Goal: Find specific page/section: Find specific page/section

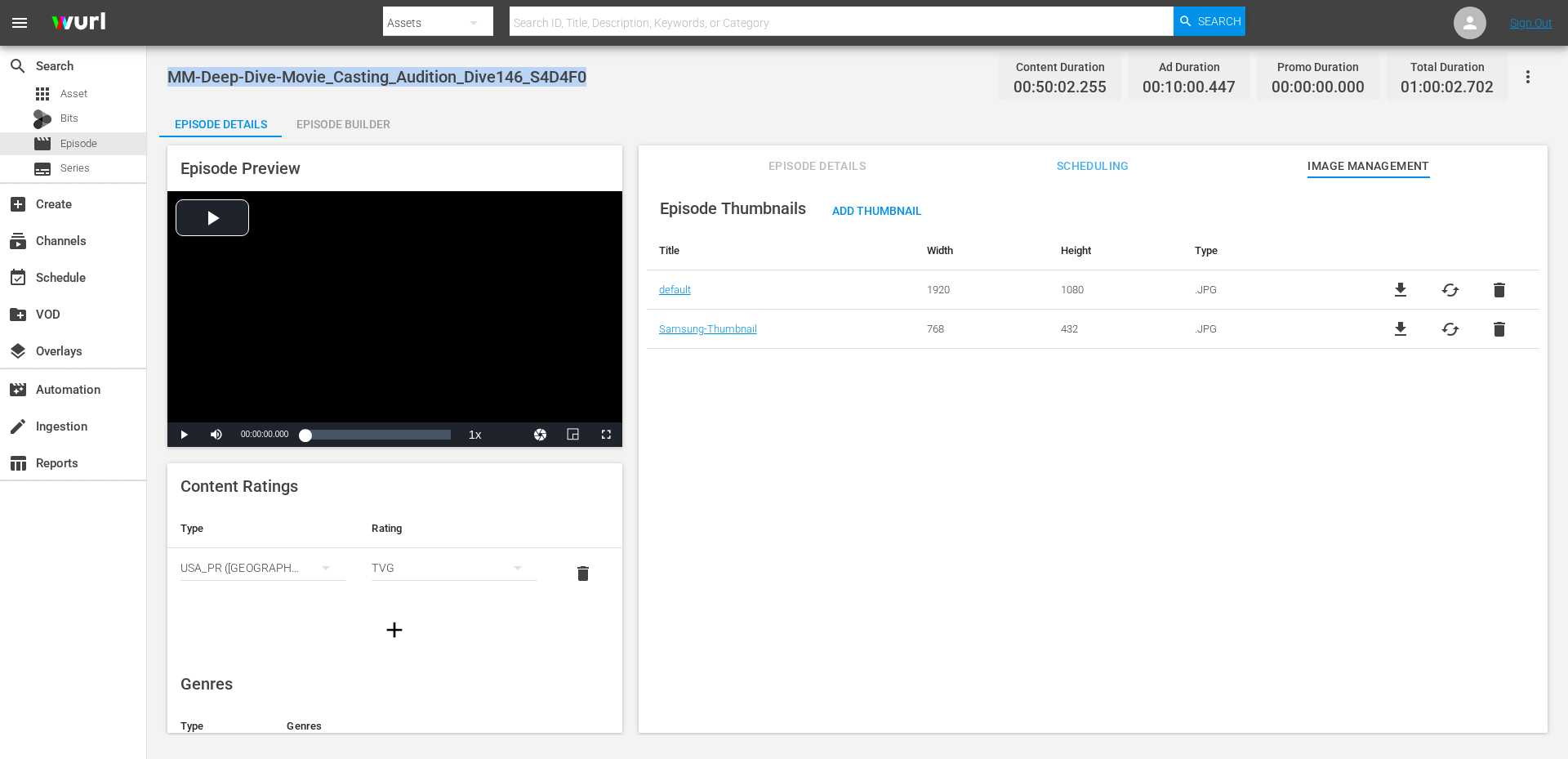
scroll to position [5, 0]
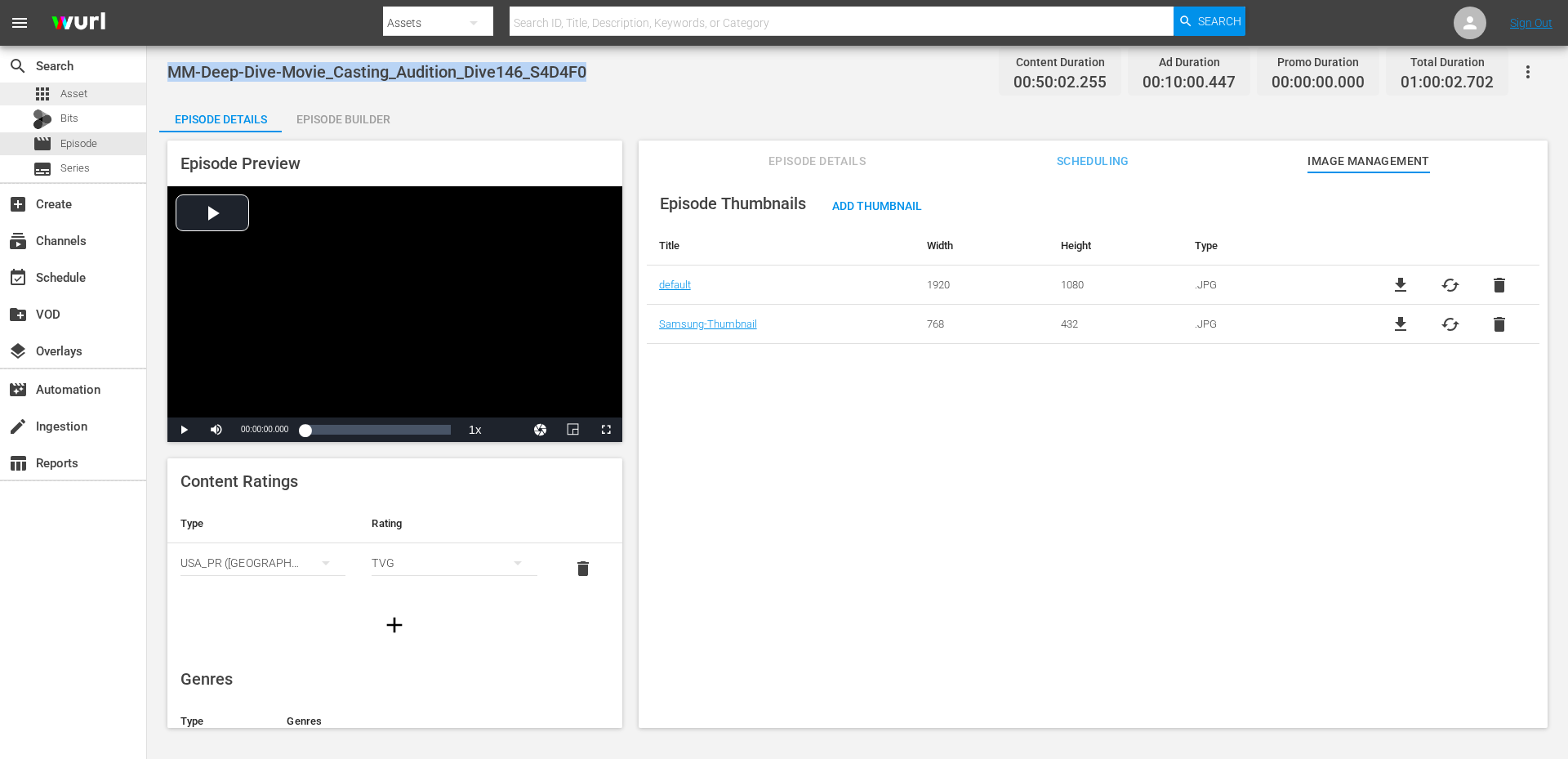
click at [91, 83] on div "apps Asset" at bounding box center [72, 94] width 146 height 23
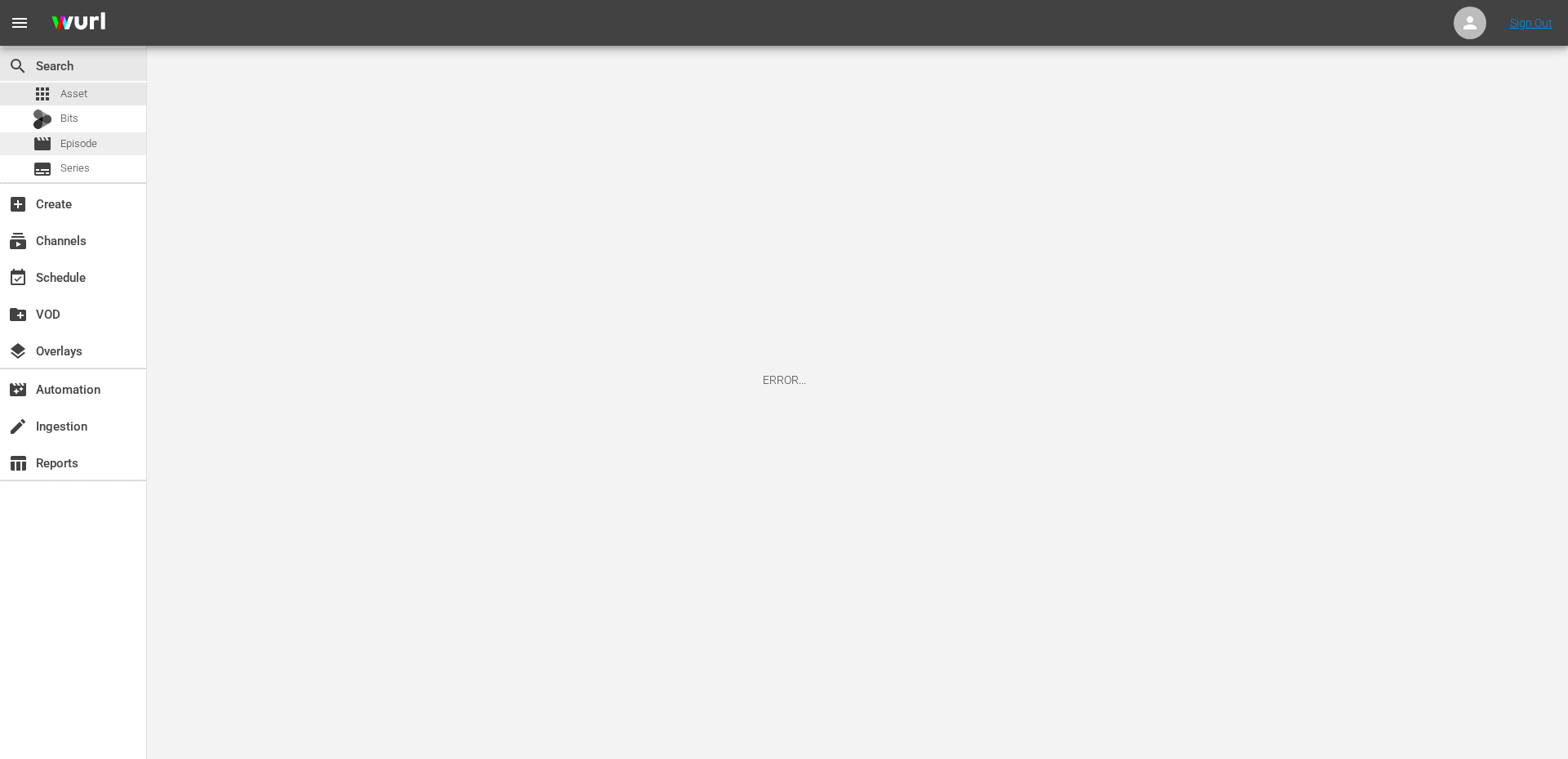
click at [108, 142] on div "movie Episode" at bounding box center [72, 143] width 146 height 23
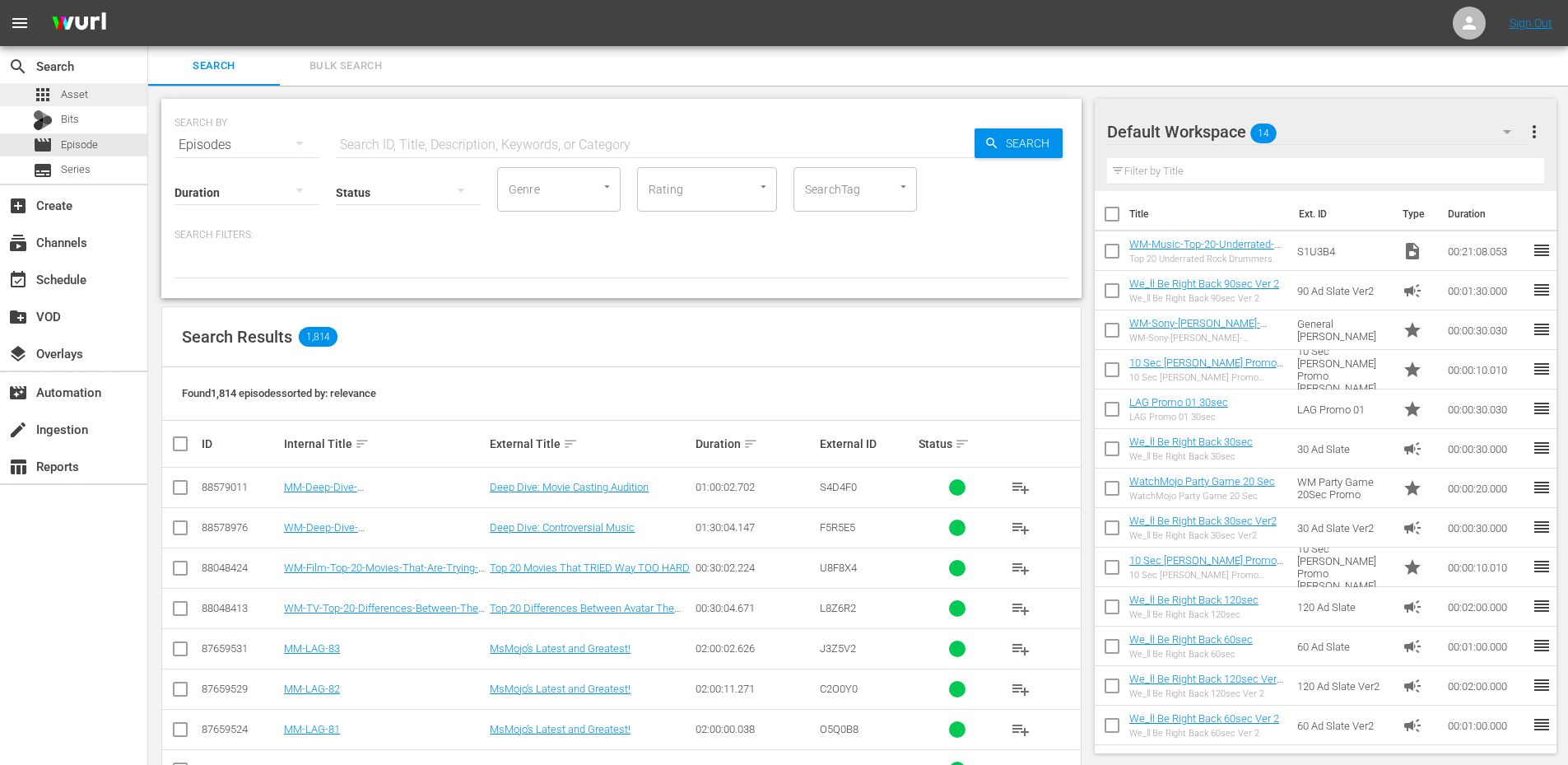
click at [93, 91] on div "apps Asset" at bounding box center [73, 94] width 147 height 23
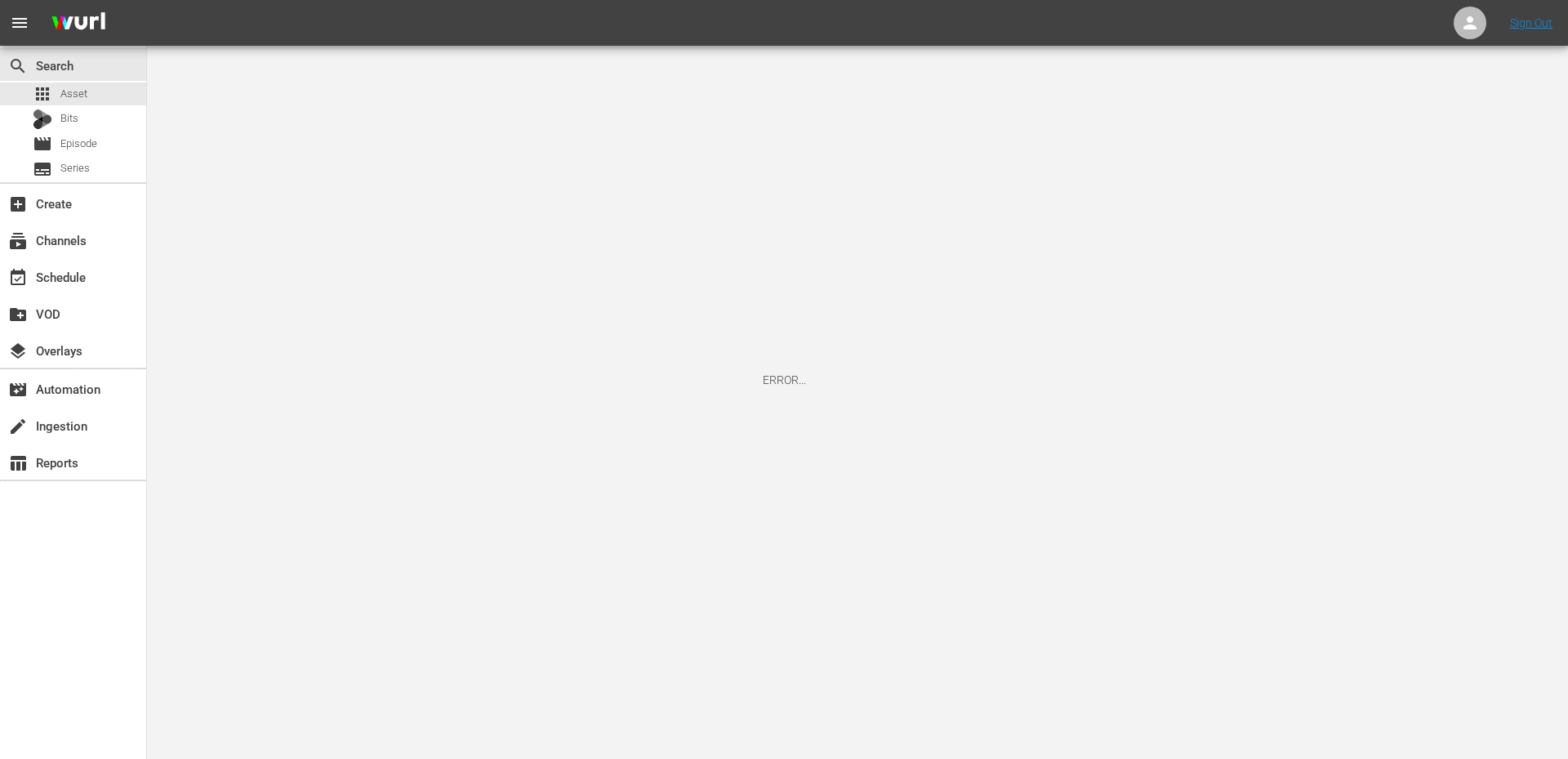
click at [272, 116] on div "ERROR..." at bounding box center [784, 380] width 1568 height 759
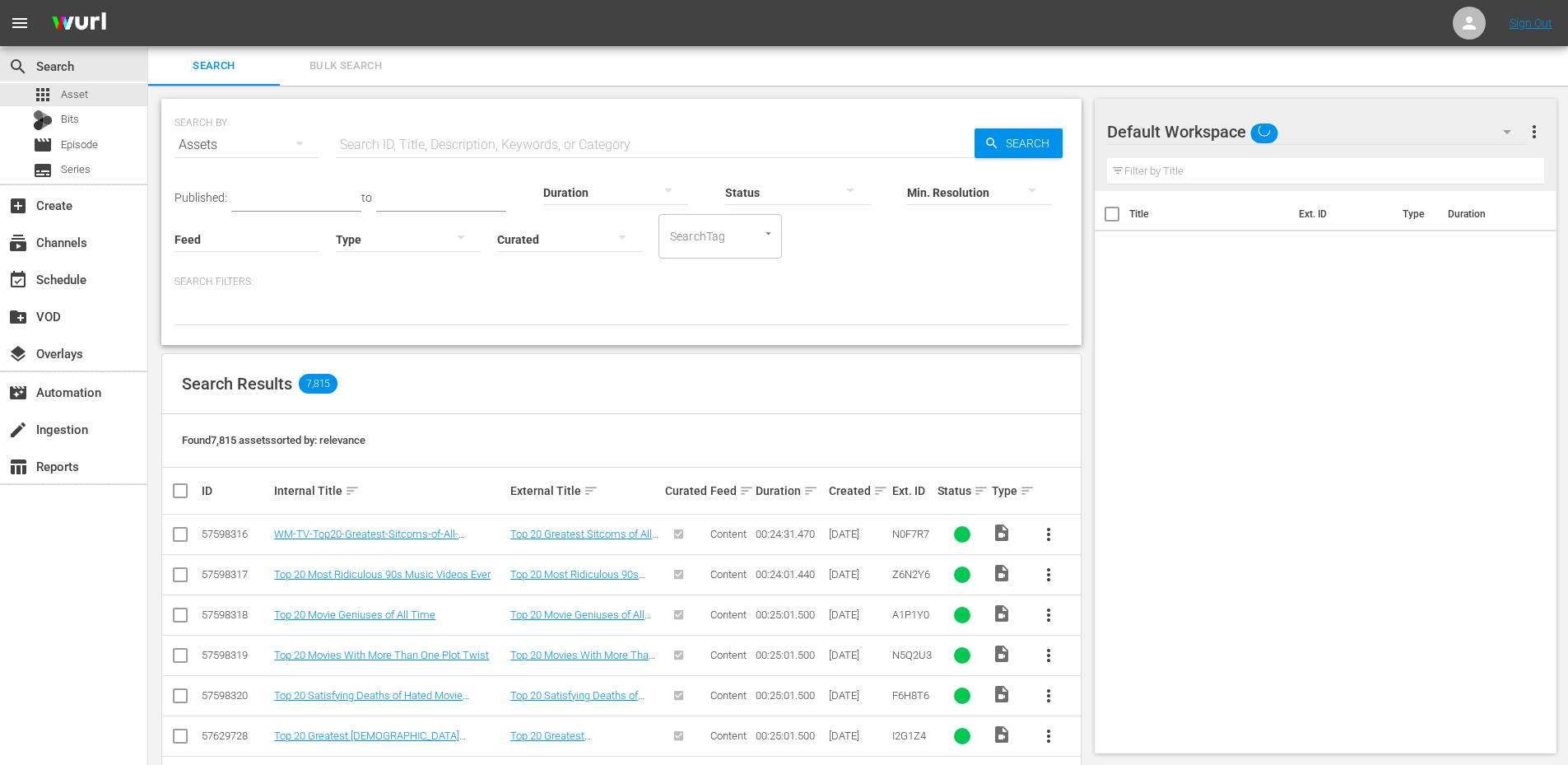
click at [365, 143] on input "text" at bounding box center [655, 144] width 639 height 39
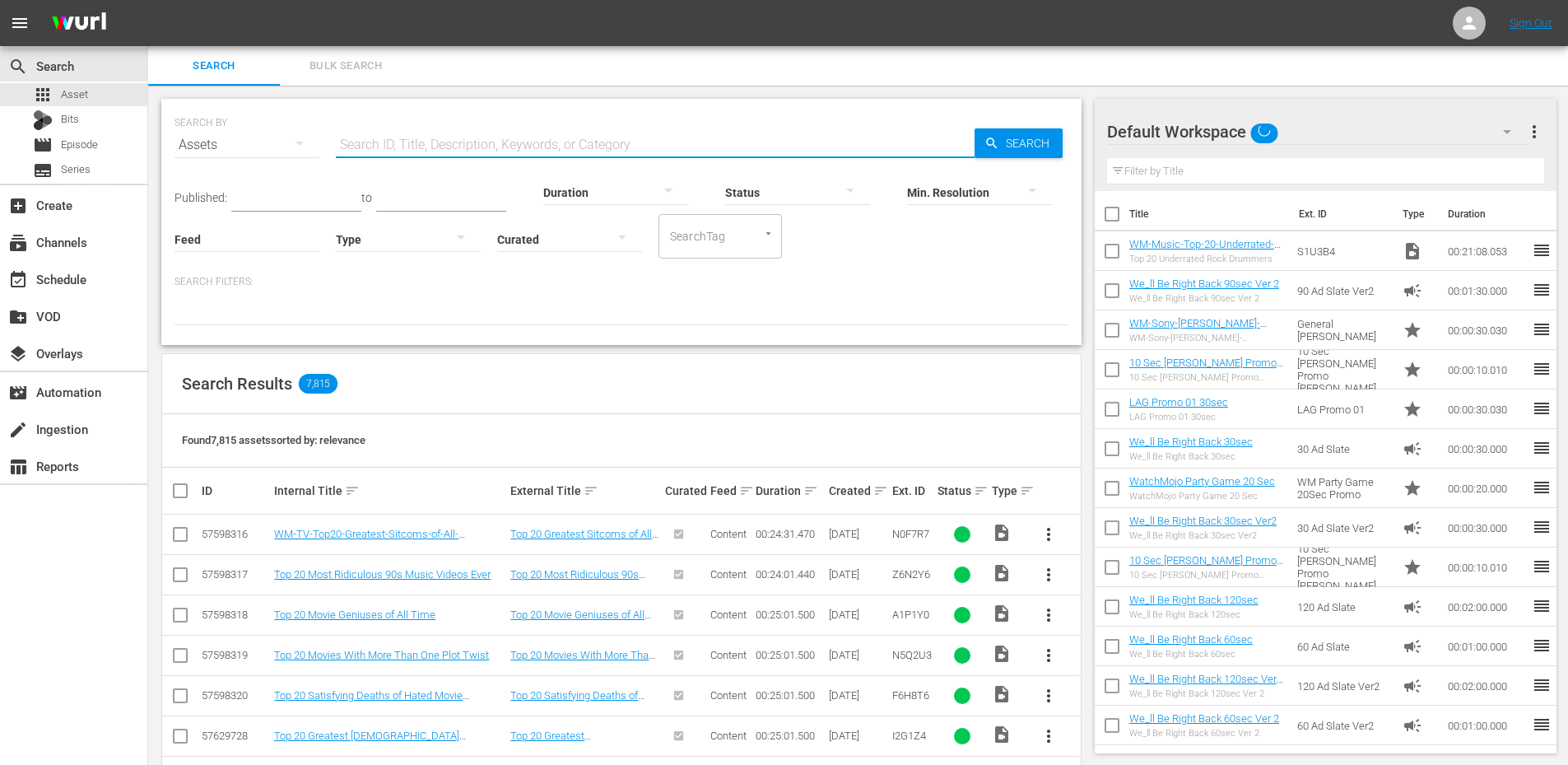
paste input "L7L2X9"
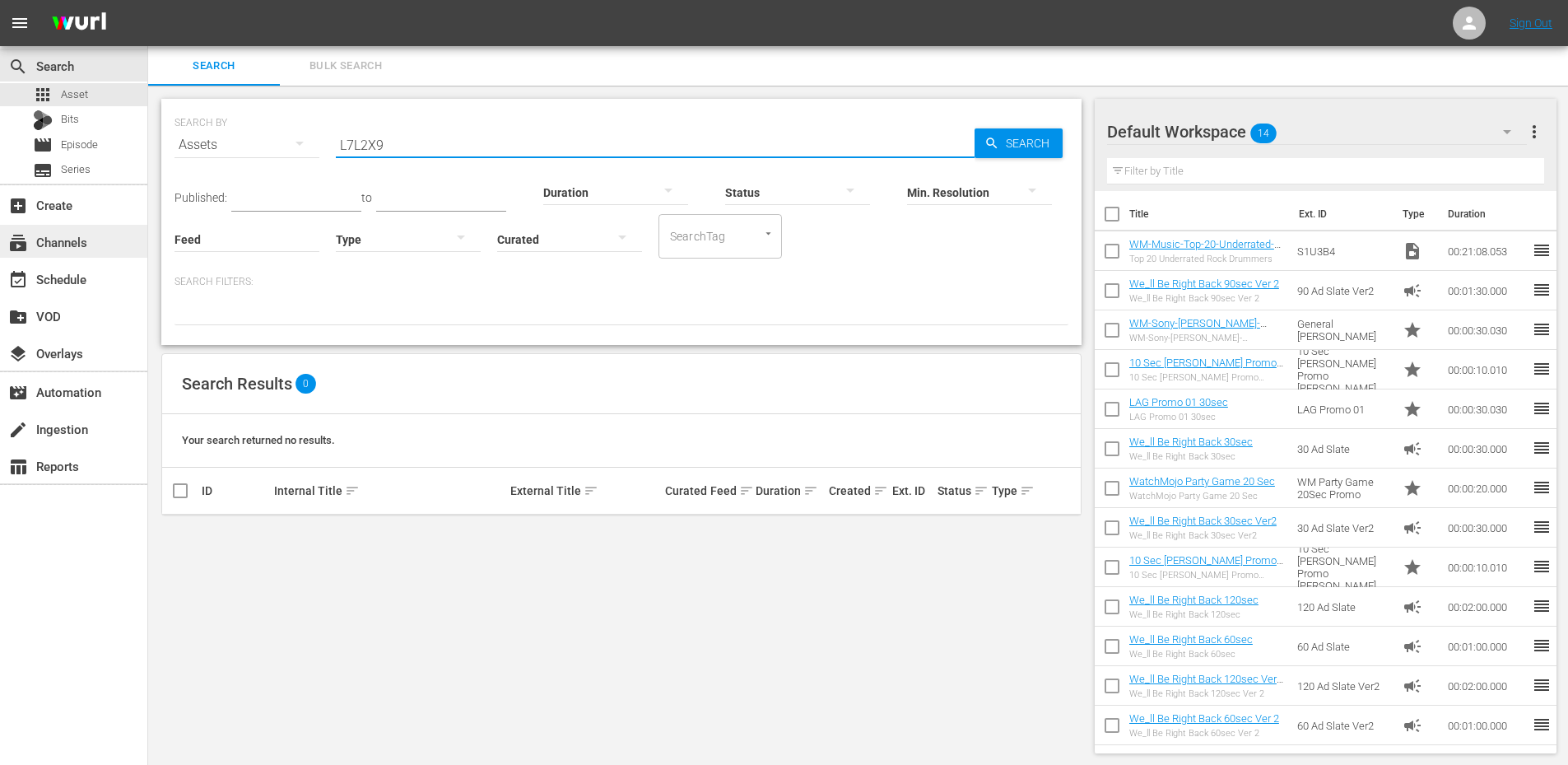
type input "L7L2X9"
